Goal: Task Accomplishment & Management: Manage account settings

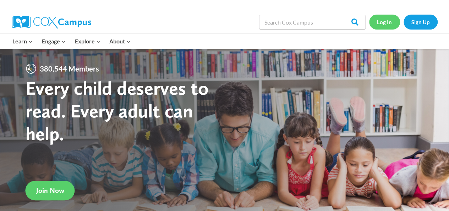
click at [387, 22] on link "Log In" at bounding box center [384, 22] width 31 height 15
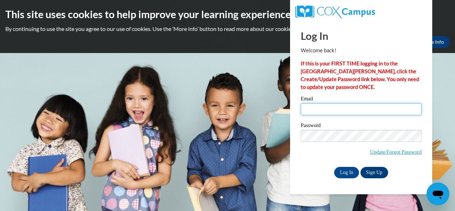
click at [315, 111] on input "Email" at bounding box center [360, 109] width 121 height 12
type input "[EMAIL_ADDRESS][DOMAIN_NAME]"
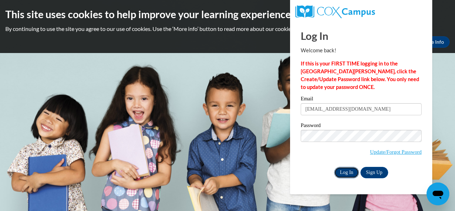
click at [349, 172] on input "Log In" at bounding box center [346, 172] width 25 height 11
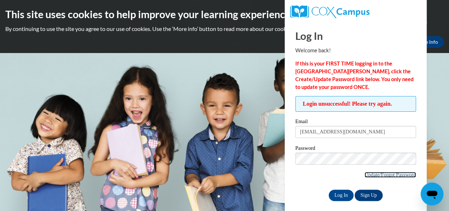
click at [377, 174] on link "Update/Forgot Password" at bounding box center [390, 175] width 51 height 6
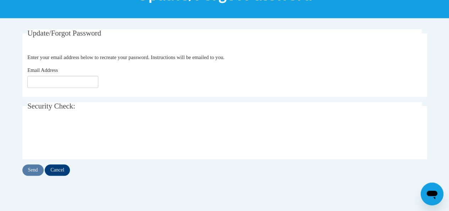
scroll to position [114, 0]
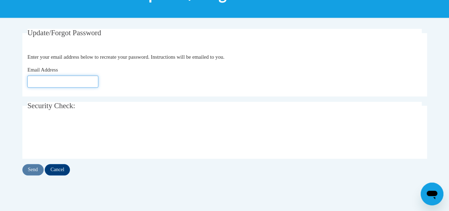
click at [70, 81] on input "Email Address" at bounding box center [62, 81] width 71 height 12
type input "[EMAIL_ADDRESS][DOMAIN_NAME]"
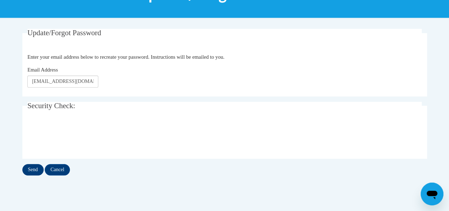
click at [32, 167] on input "Send" at bounding box center [32, 169] width 21 height 11
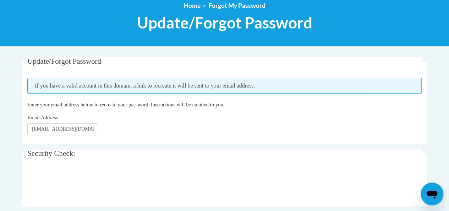
scroll to position [99, 0]
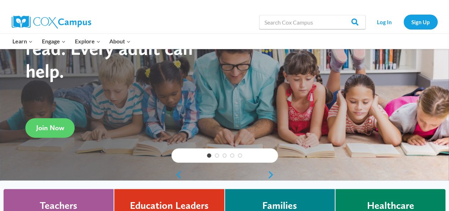
scroll to position [71, 0]
